Goal: Find specific page/section: Find specific page/section

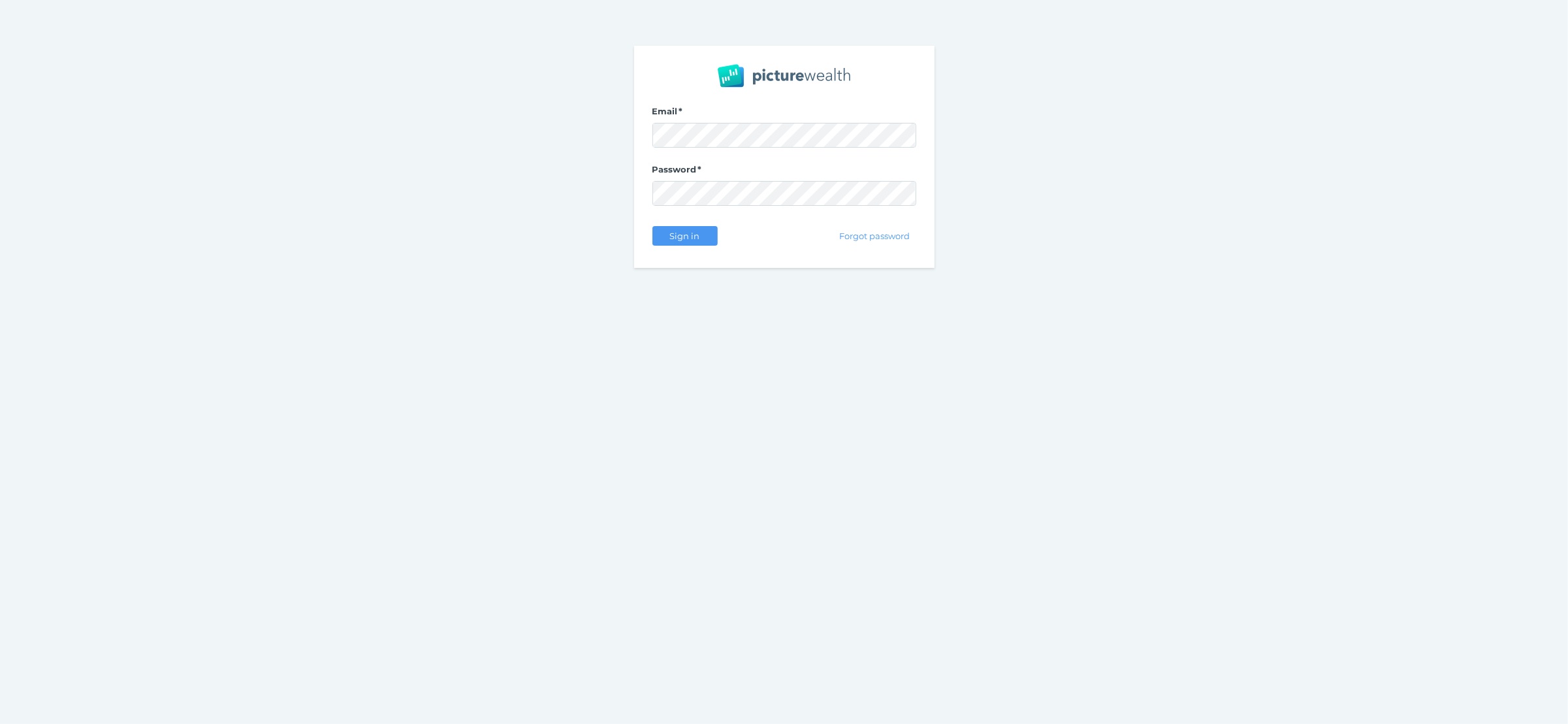
click at [682, 240] on span "Sign in" at bounding box center [685, 236] width 41 height 11
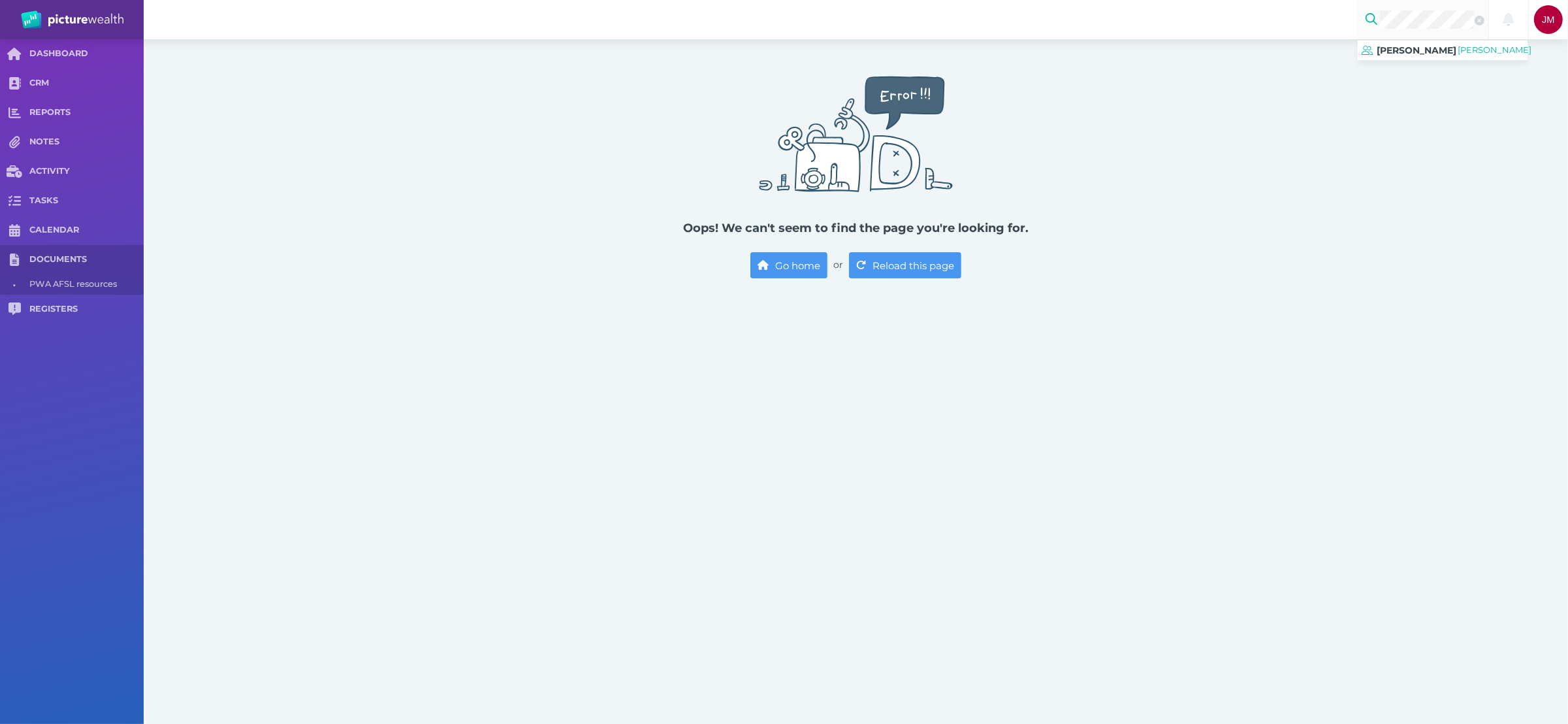
click at [1439, 60] on link "[PERSON_NAME] [PERSON_NAME]" at bounding box center [1443, 50] width 169 height 20
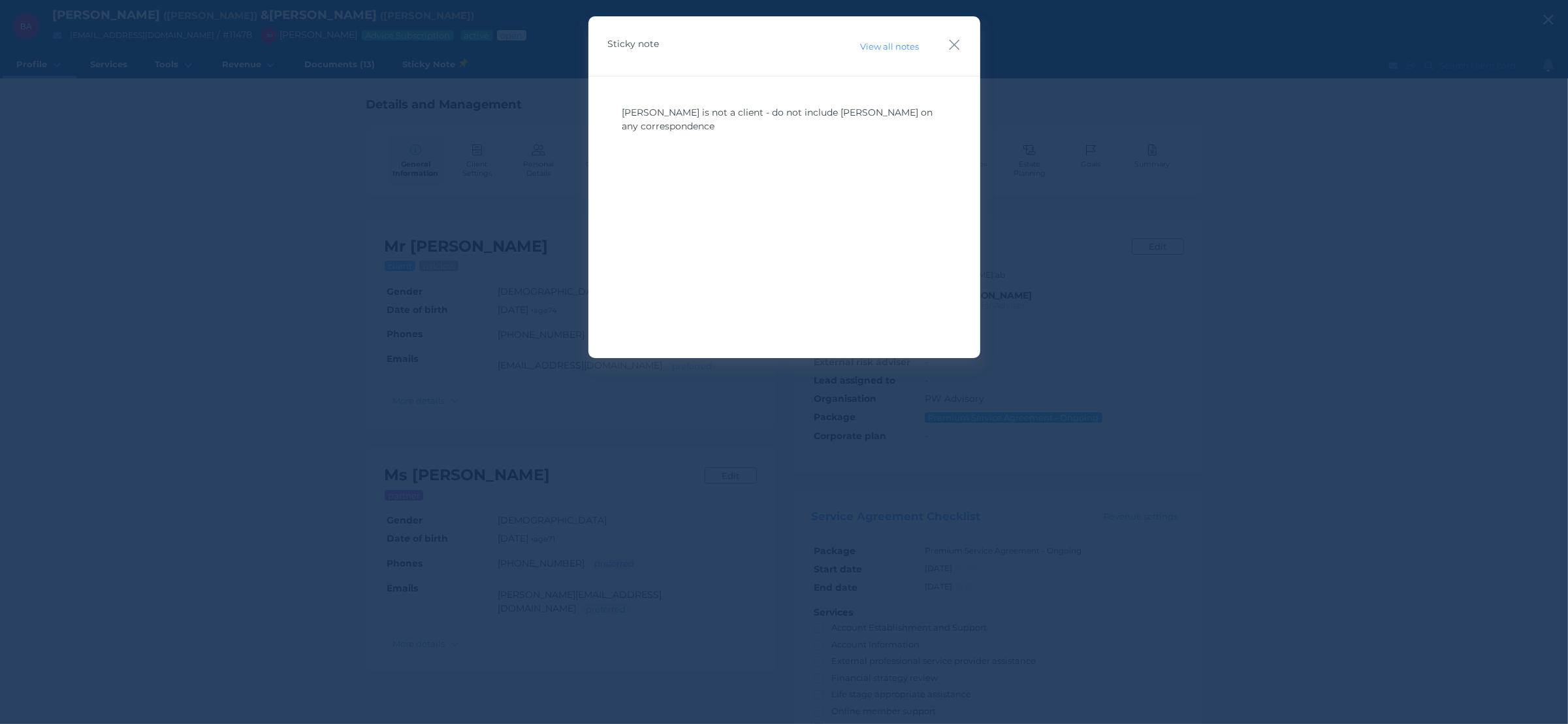
click at [953, 43] on icon "button" at bounding box center [955, 45] width 13 height 17
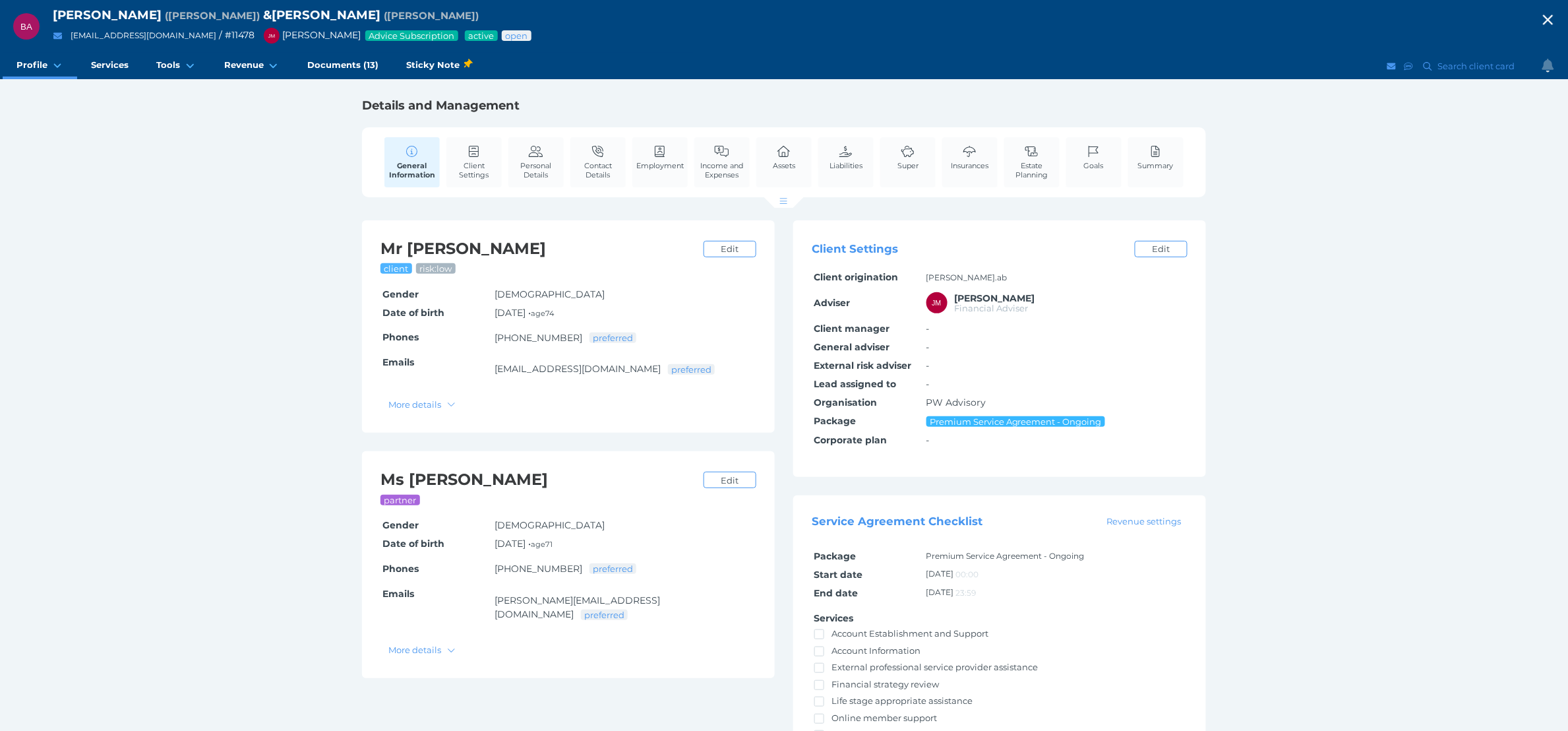
click at [446, 401] on button "More details" at bounding box center [422, 405] width 79 height 17
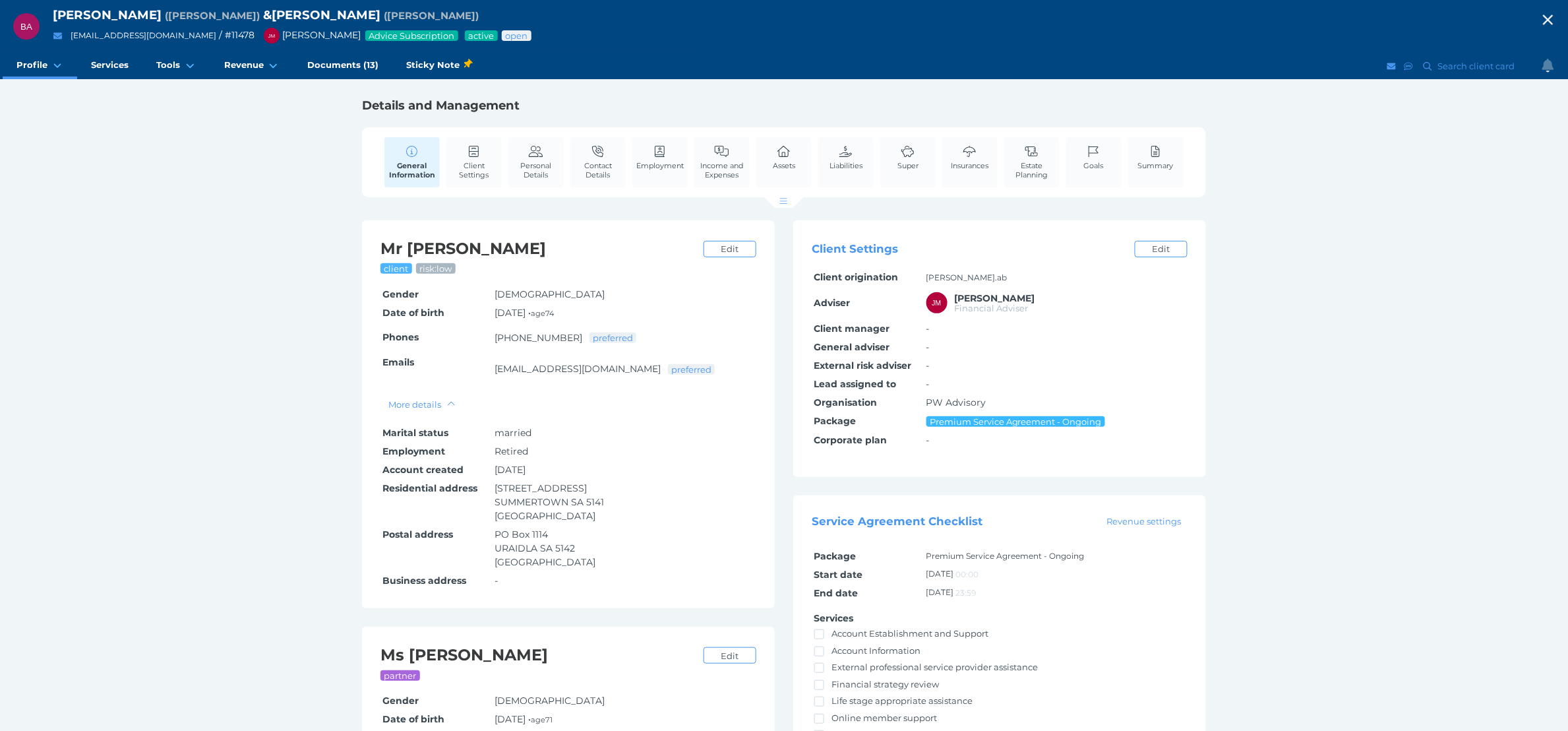
click at [0, 0] on span "Package" at bounding box center [0, 0] width 0 height 0
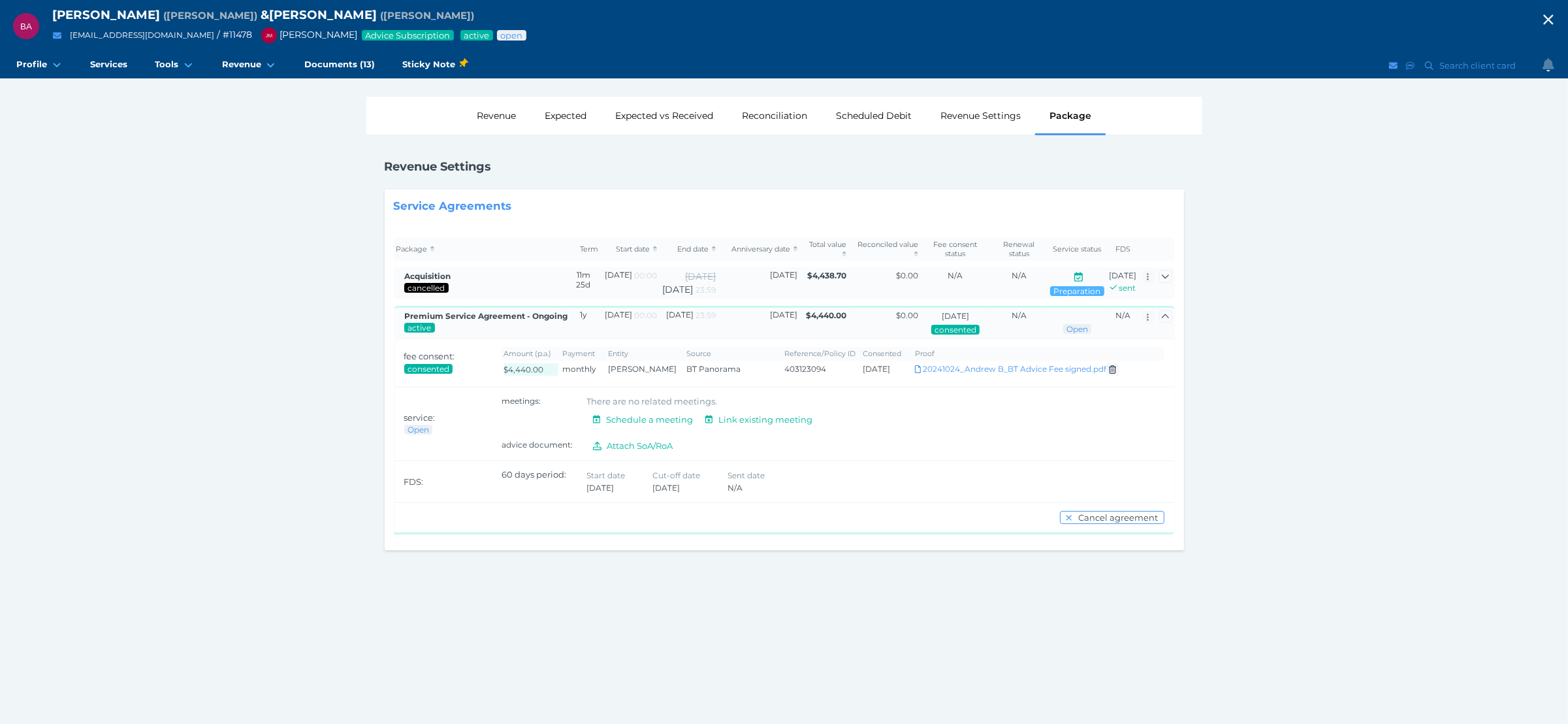
click at [1540, 15] on span "button" at bounding box center [1549, 21] width 39 height 18
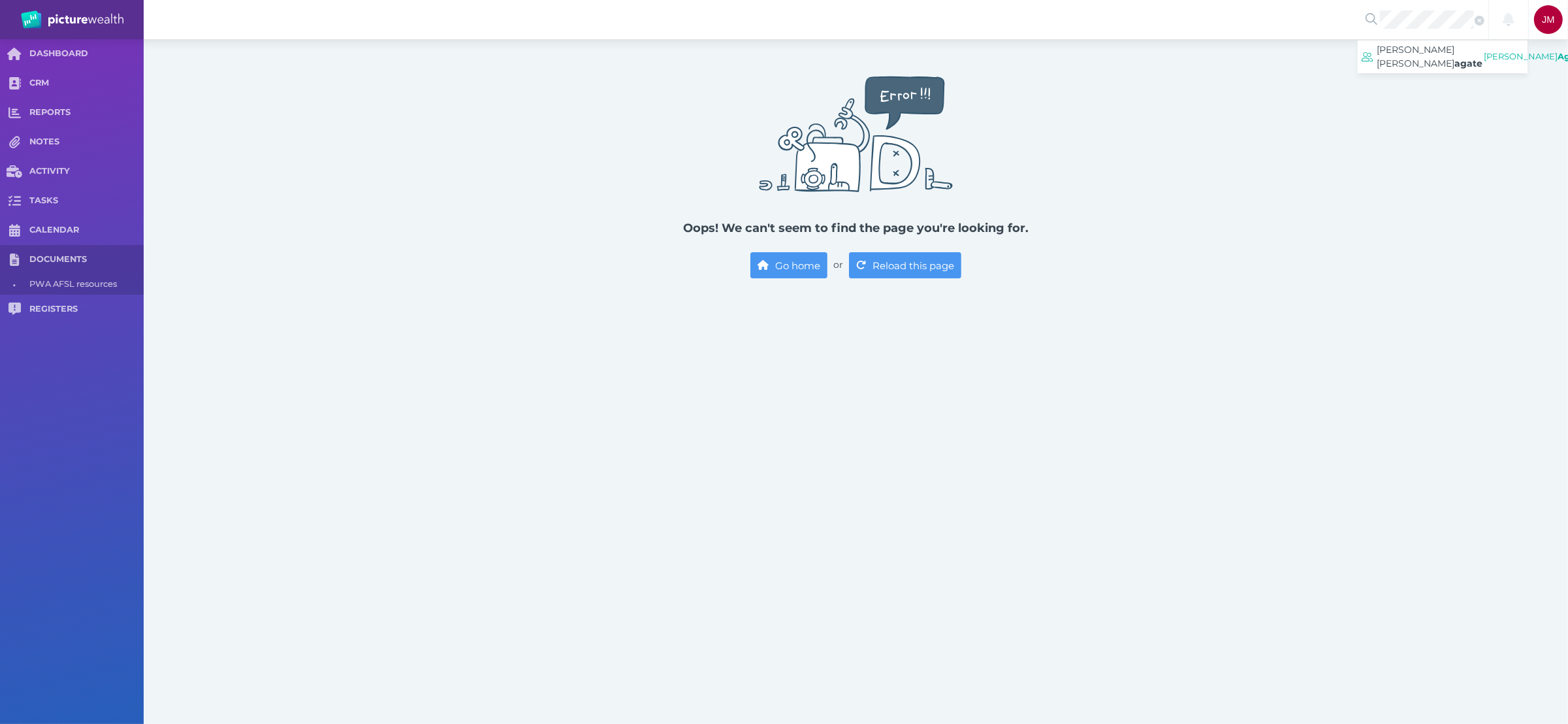
click at [1418, 57] on span "[PERSON_NAME]" at bounding box center [1430, 57] width 106 height 33
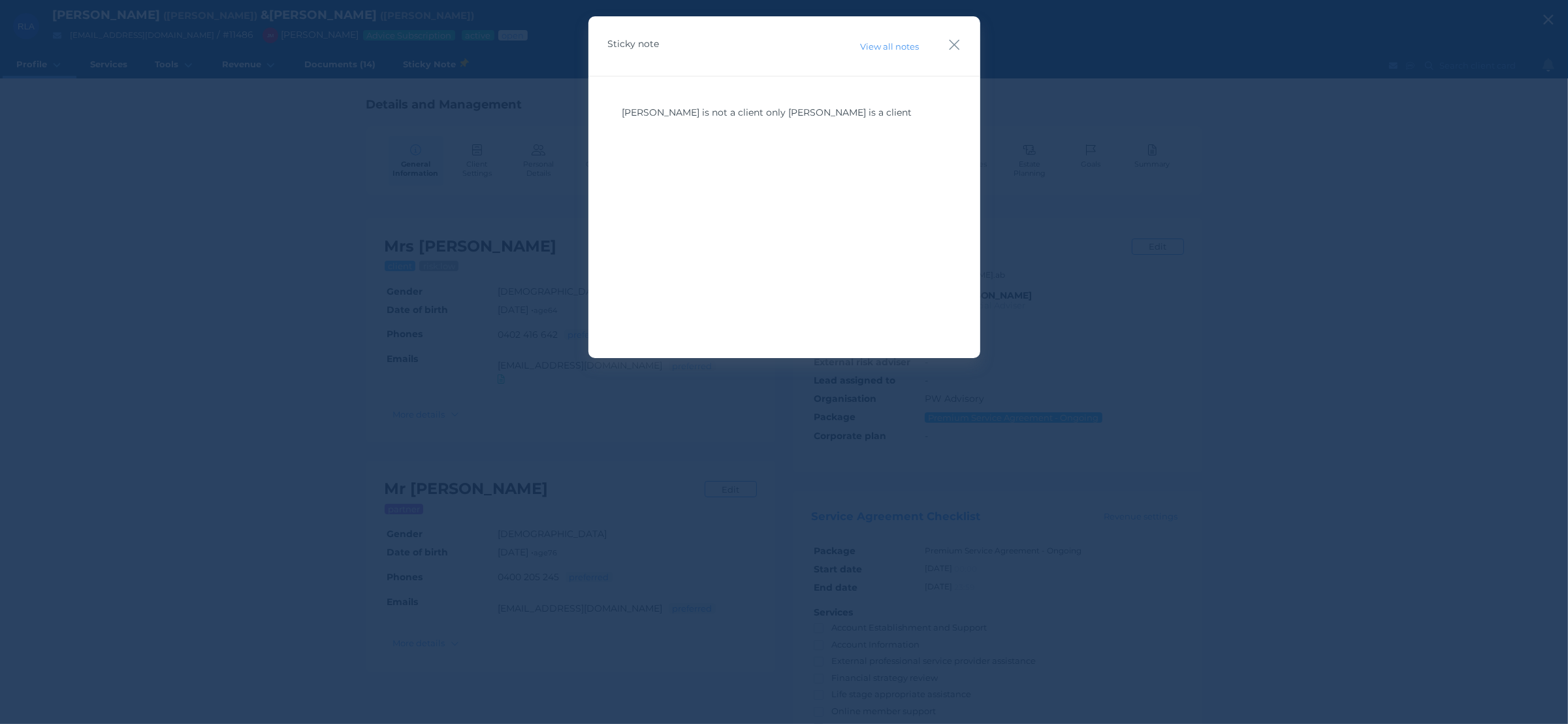
click at [955, 46] on icon "button" at bounding box center [955, 45] width 13 height 17
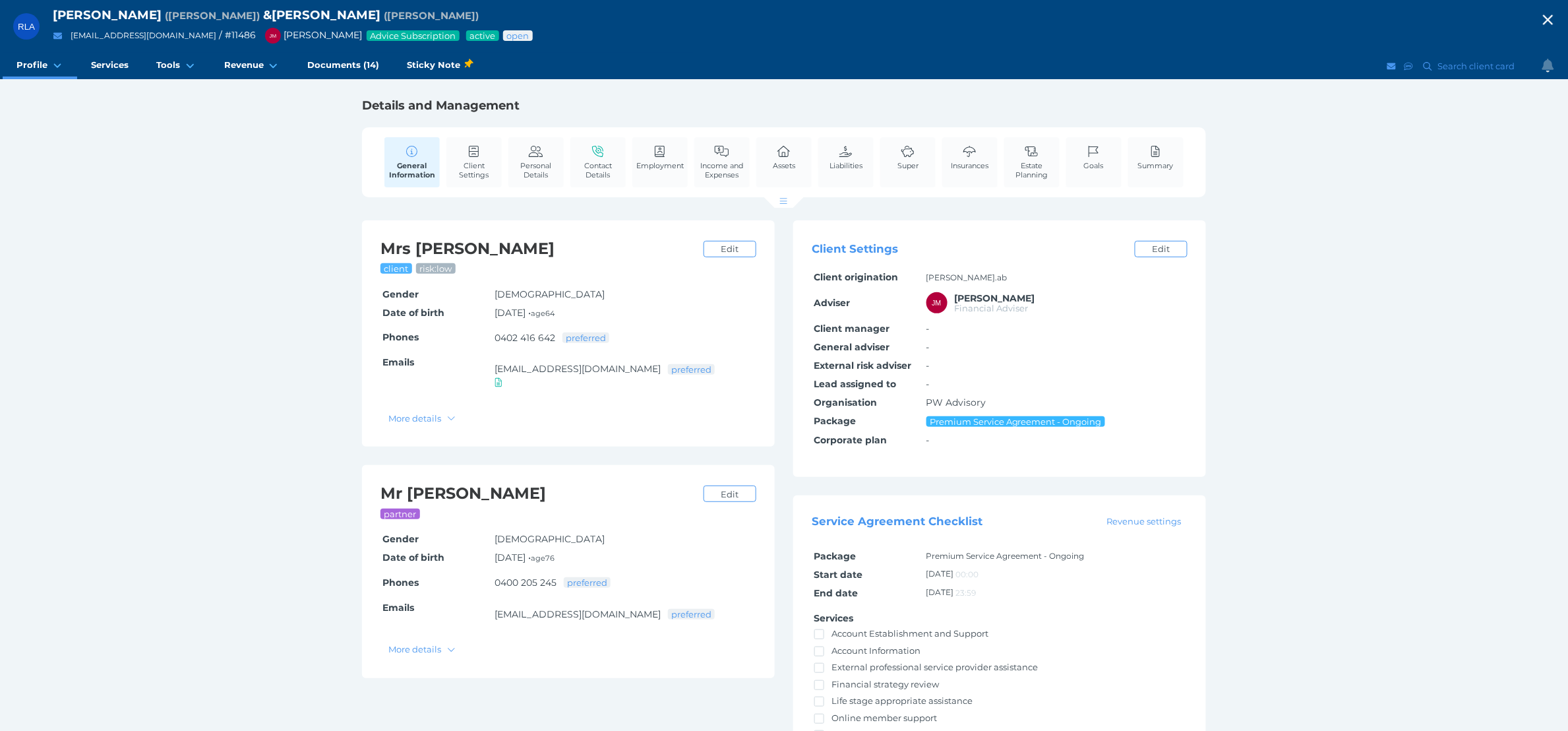
click at [0, 0] on span "Package" at bounding box center [0, 0] width 0 height 0
